Goal: Task Accomplishment & Management: Manage account settings

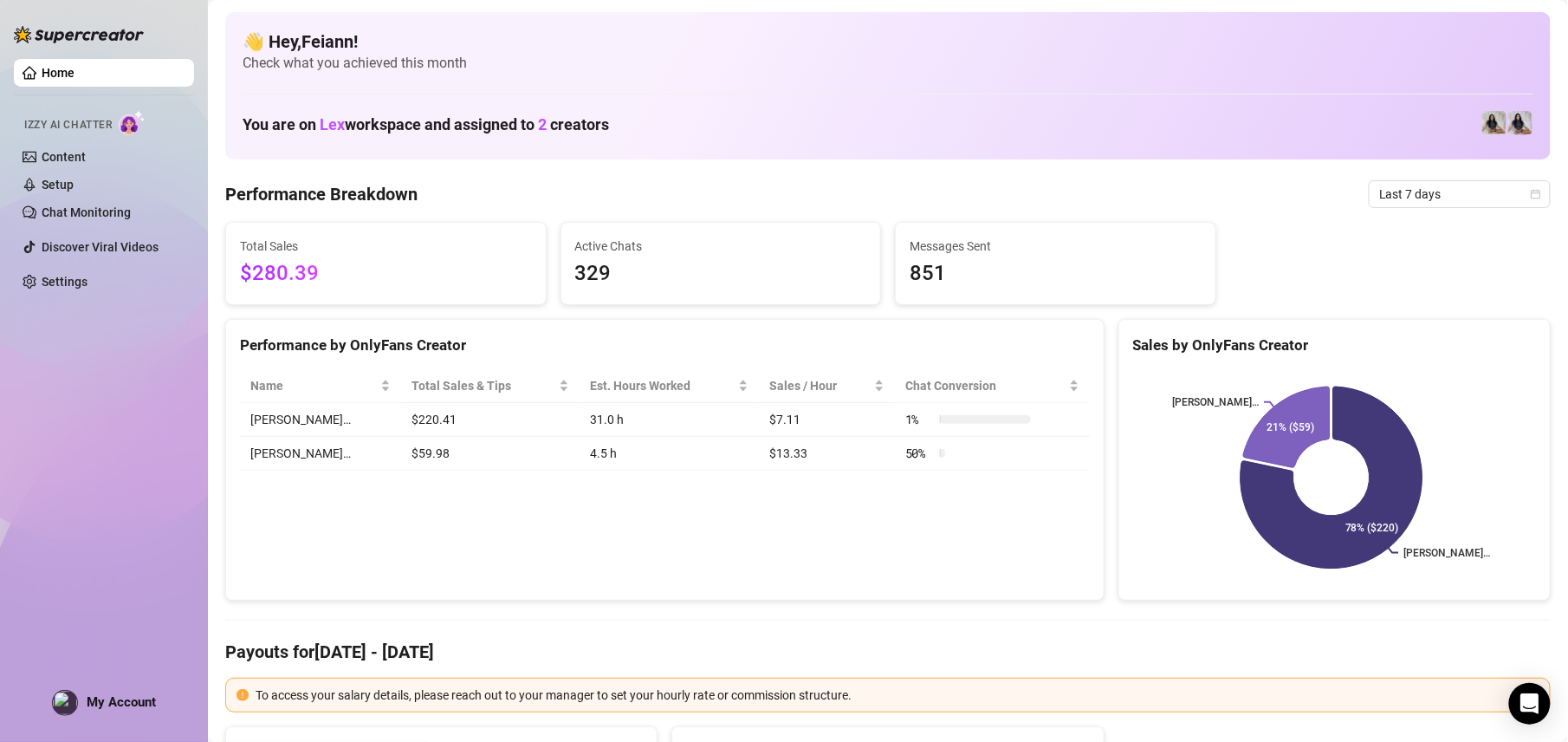
click at [104, 684] on div "Home Izzy AI Chatter Content Setup Chat Monitoring Discover Viral Videos Settin…" at bounding box center [104, 363] width 180 height 726
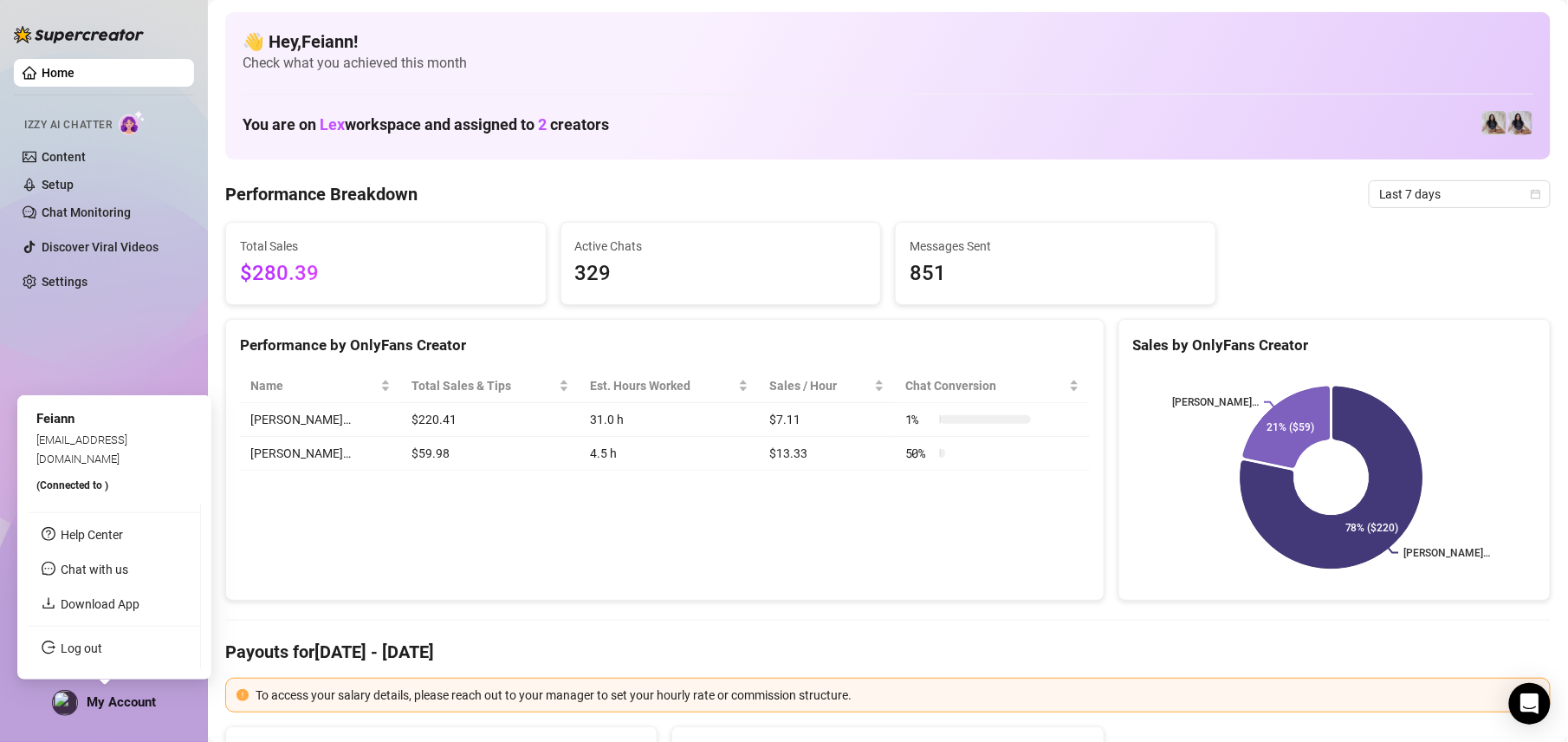
click at [104, 707] on span "My Account" at bounding box center [121, 701] width 70 height 15
click at [61, 648] on link "Log out" at bounding box center [81, 648] width 42 height 14
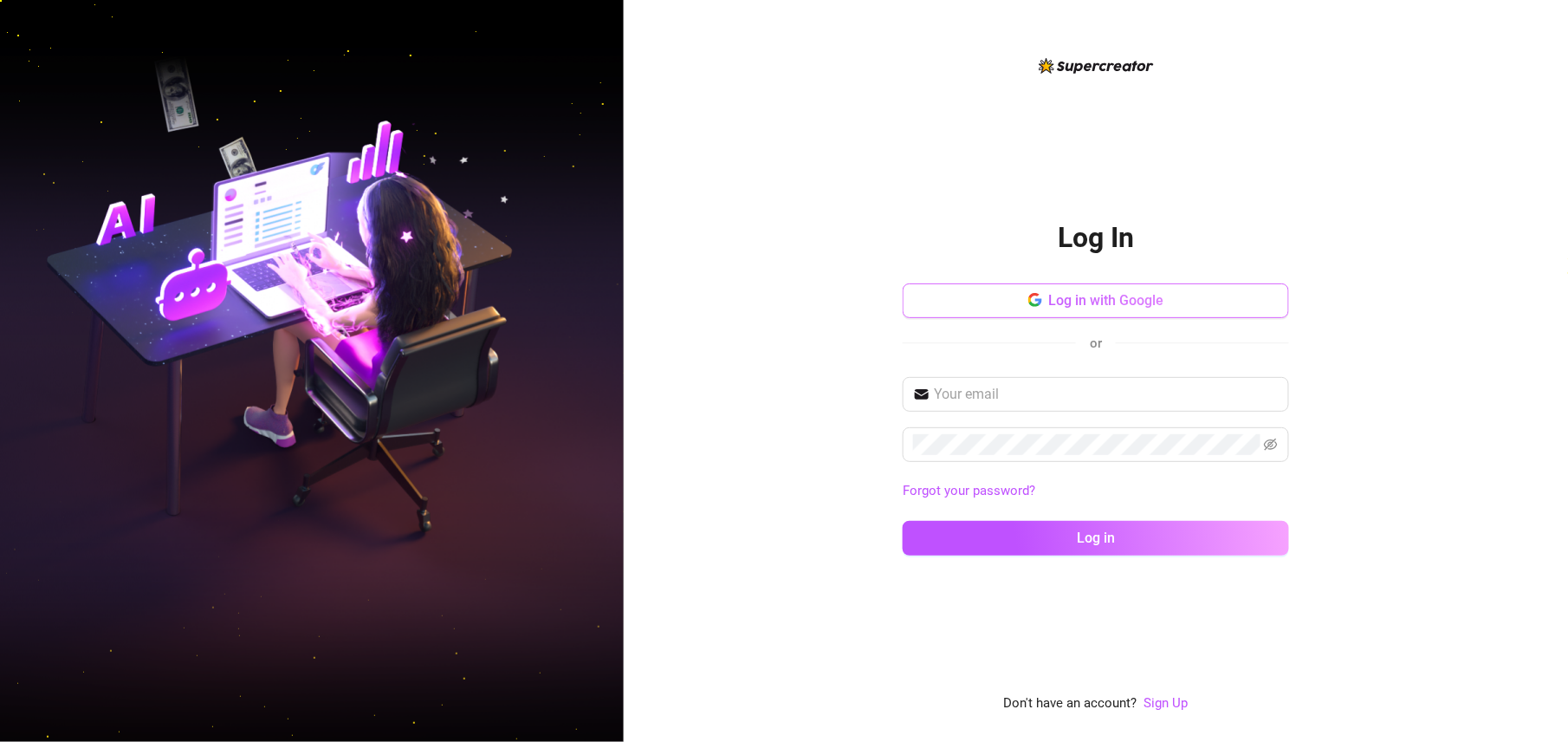
click at [1140, 309] on button "Log in with Google" at bounding box center [1096, 301] width 386 height 35
